Goal: Obtain resource: Obtain resource

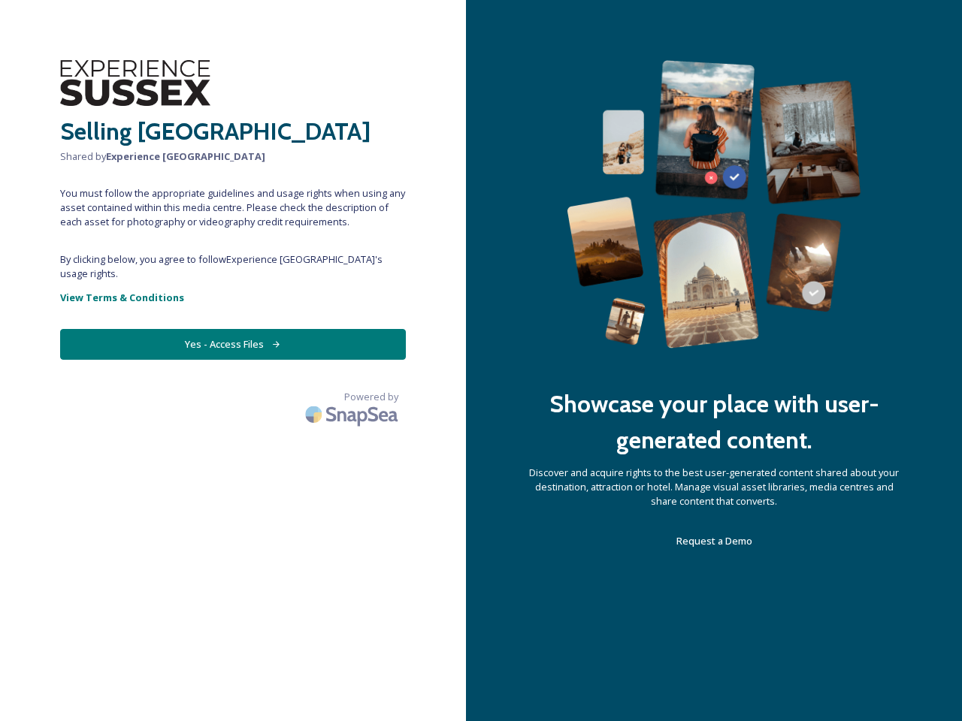
click at [481, 361] on div "Showcase your place with user-generated content. Discover and acquire rights to…" at bounding box center [714, 360] width 496 height 721
click at [233, 330] on button "Yes - Access Files" at bounding box center [233, 344] width 346 height 31
click at [353, 397] on img at bounding box center [353, 414] width 105 height 35
click at [481, 361] on div "Showcase your place with user-generated content. Discover and acquire rights to…" at bounding box center [714, 360] width 496 height 721
click at [233, 330] on button "Yes - Access Files" at bounding box center [233, 344] width 346 height 31
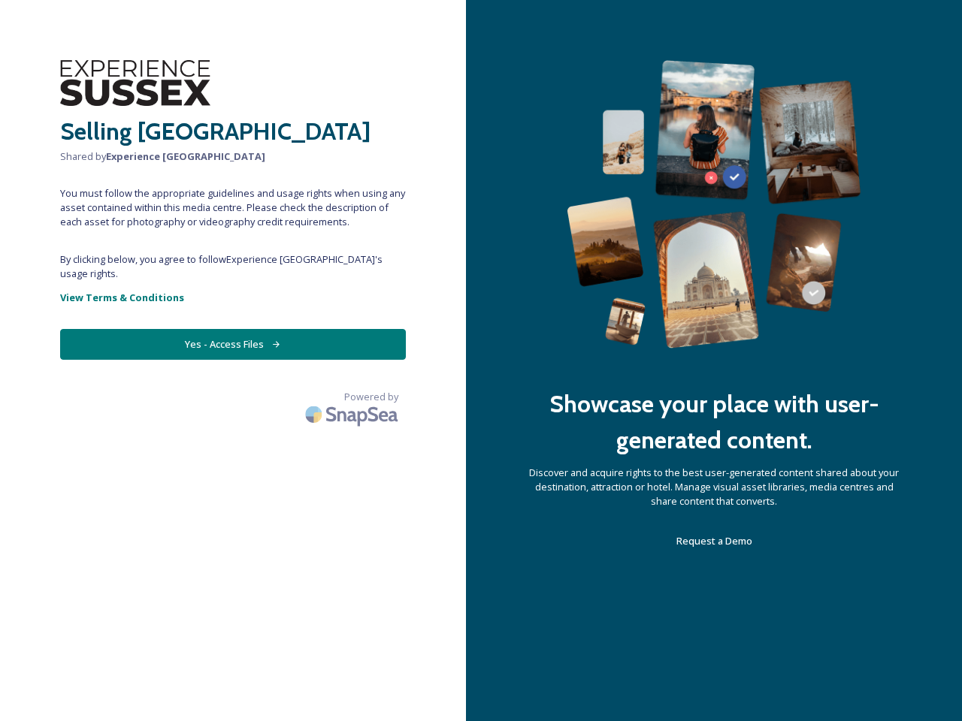
click at [353, 397] on img at bounding box center [353, 414] width 105 height 35
